Goal: Task Accomplishment & Management: Complete application form

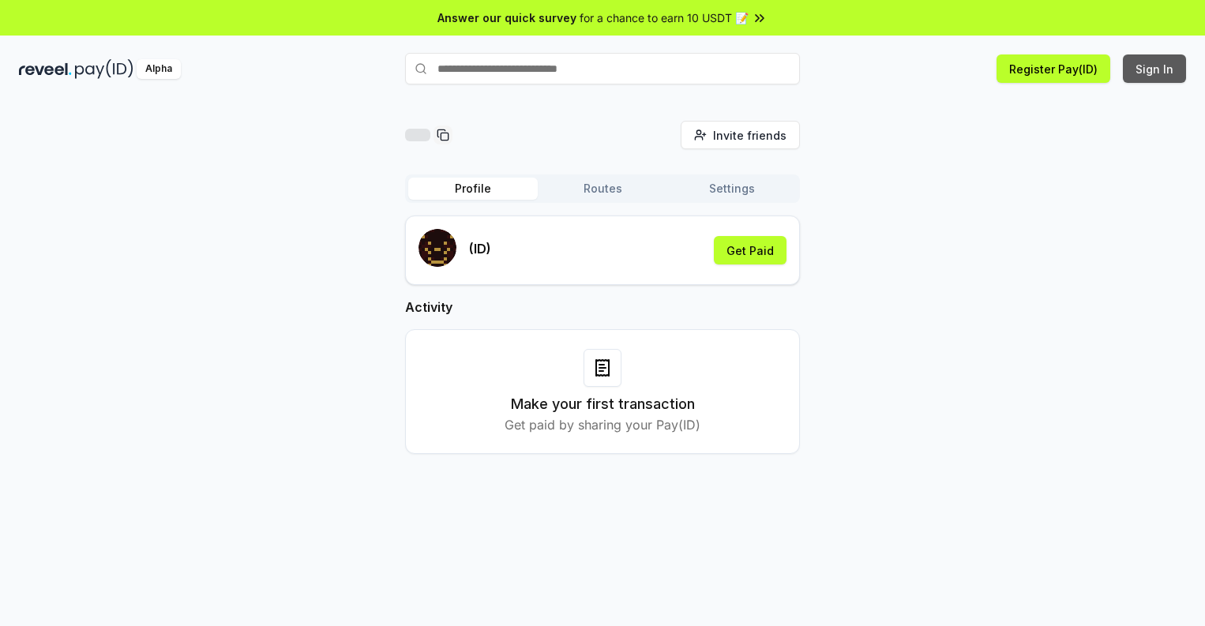
click at [1155, 69] on button "Sign In" at bounding box center [1154, 68] width 63 height 28
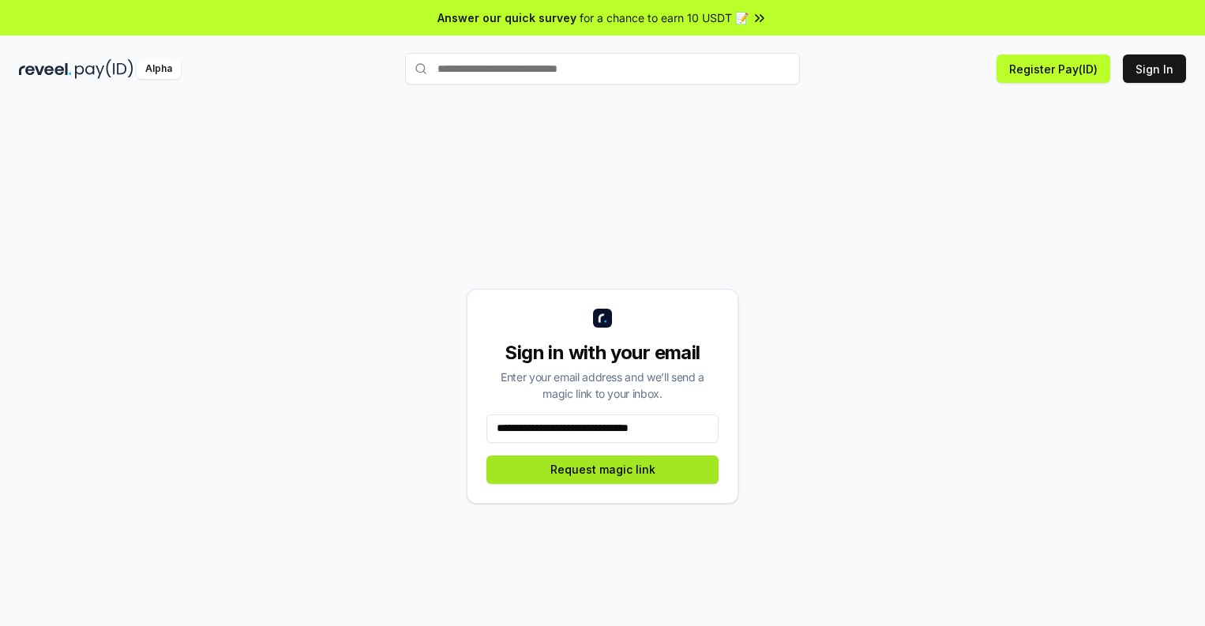
type input "**********"
click at [602, 469] on button "Request magic link" at bounding box center [602, 470] width 232 height 28
